Goal: Task Accomplishment & Management: Use online tool/utility

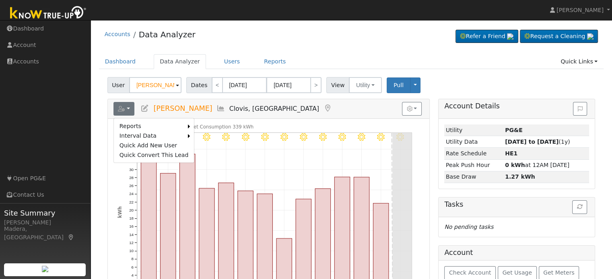
drag, startPoint x: 0, startPoint y: 0, endPoint x: 294, endPoint y: 45, distance: 297.0
click at [294, 45] on div "Accounts Data Analyzer Refer a Friend Request a Cleaning" at bounding box center [351, 36] width 505 height 25
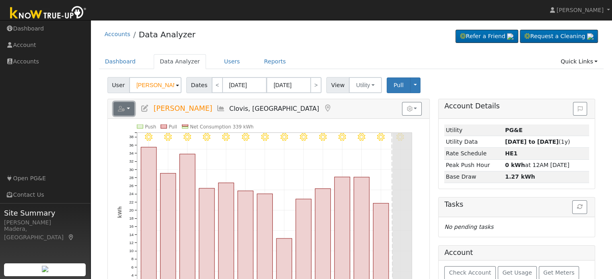
click at [125, 112] on button "button" at bounding box center [123, 109] width 21 height 14
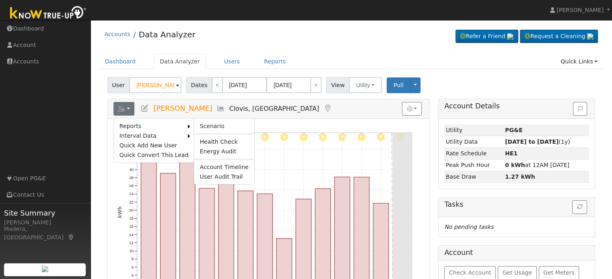
click at [193, 129] on ul "Scenario Health Check Energy Audit Account Timeline User Audit Trail" at bounding box center [223, 151] width 61 height 67
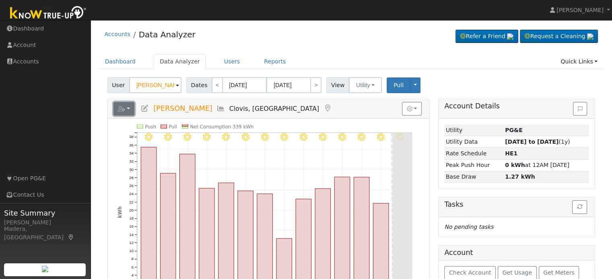
click at [125, 112] on button "button" at bounding box center [123, 109] width 21 height 14
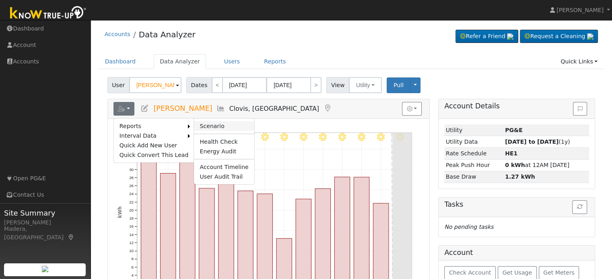
click at [201, 124] on link "Scenario" at bounding box center [224, 126] width 60 height 10
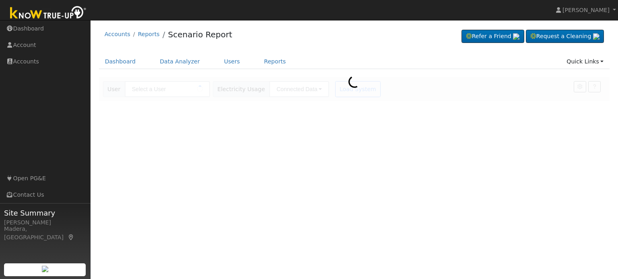
type input "[PERSON_NAME]"
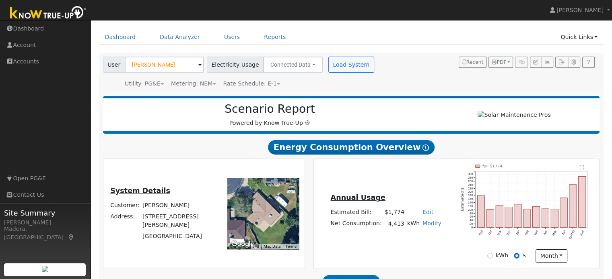
scroll to position [115, 0]
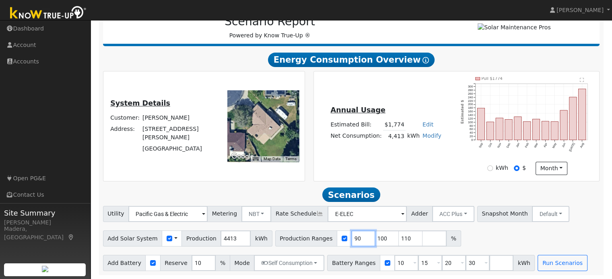
click at [351, 238] on input "90" at bounding box center [363, 239] width 24 height 16
type input "100"
type input "110"
type input "173"
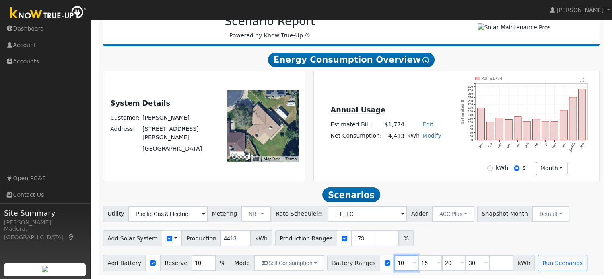
click at [394, 263] on input "10" at bounding box center [406, 263] width 24 height 16
type input "15"
type input "20"
type input "30"
type input "20"
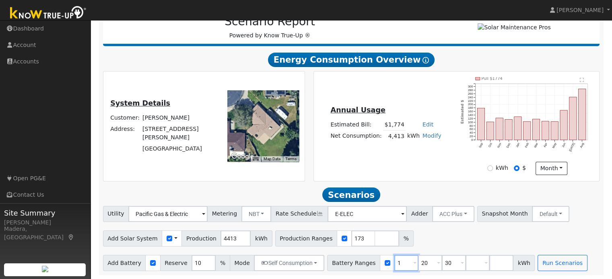
type input "30"
type input "3"
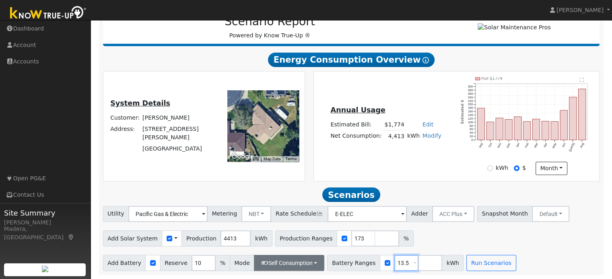
type input "13.5"
click at [308, 259] on button "Self Consumption" at bounding box center [289, 263] width 70 height 16
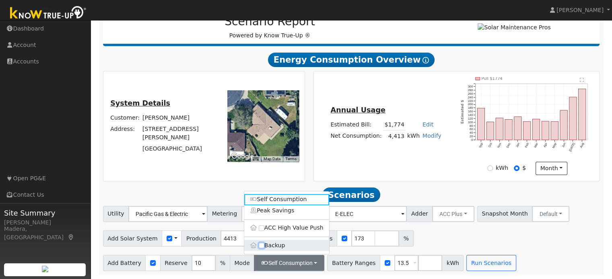
click at [261, 246] on input "Backup" at bounding box center [262, 246] width 6 height 6
checkbox input "true"
type input "20"
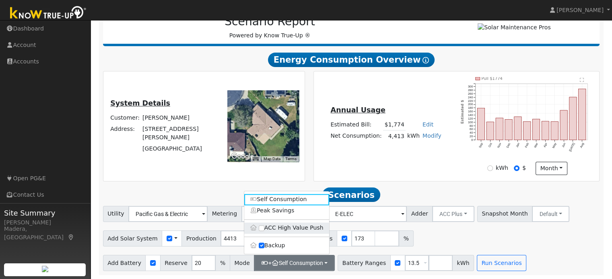
click at [262, 231] on label "ACC High Value Push" at bounding box center [286, 228] width 85 height 11
click at [262, 231] on input "ACC High Value Push" at bounding box center [262, 229] width 6 height 6
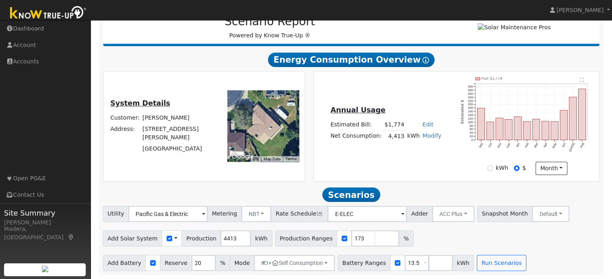
click at [428, 247] on div "Add Solar System Use CSV Data Production 4413 kWh Production Ranges 173 %" at bounding box center [350, 237] width 499 height 19
click at [477, 267] on button "Run Scenarios" at bounding box center [501, 263] width 49 height 16
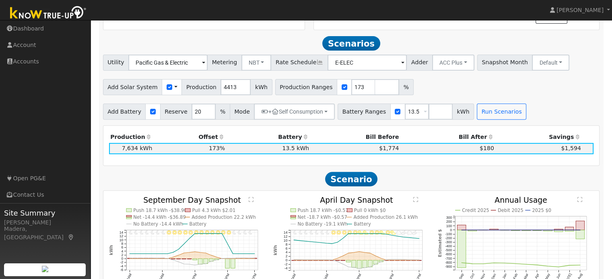
scroll to position [278, 0]
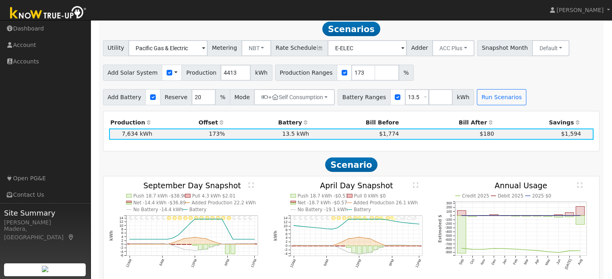
click at [542, 97] on div "Add Battery Reserve 20 % Mode + Self Consumption Self Consumption Peak Savings …" at bounding box center [350, 95] width 499 height 19
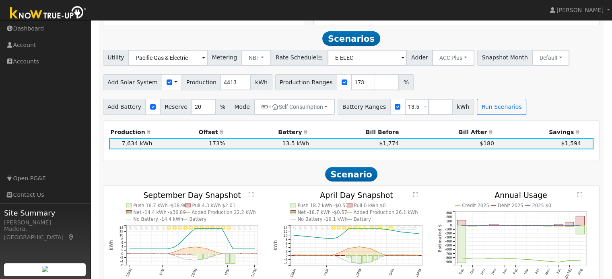
scroll to position [268, 0]
